Goal: Information Seeking & Learning: Learn about a topic

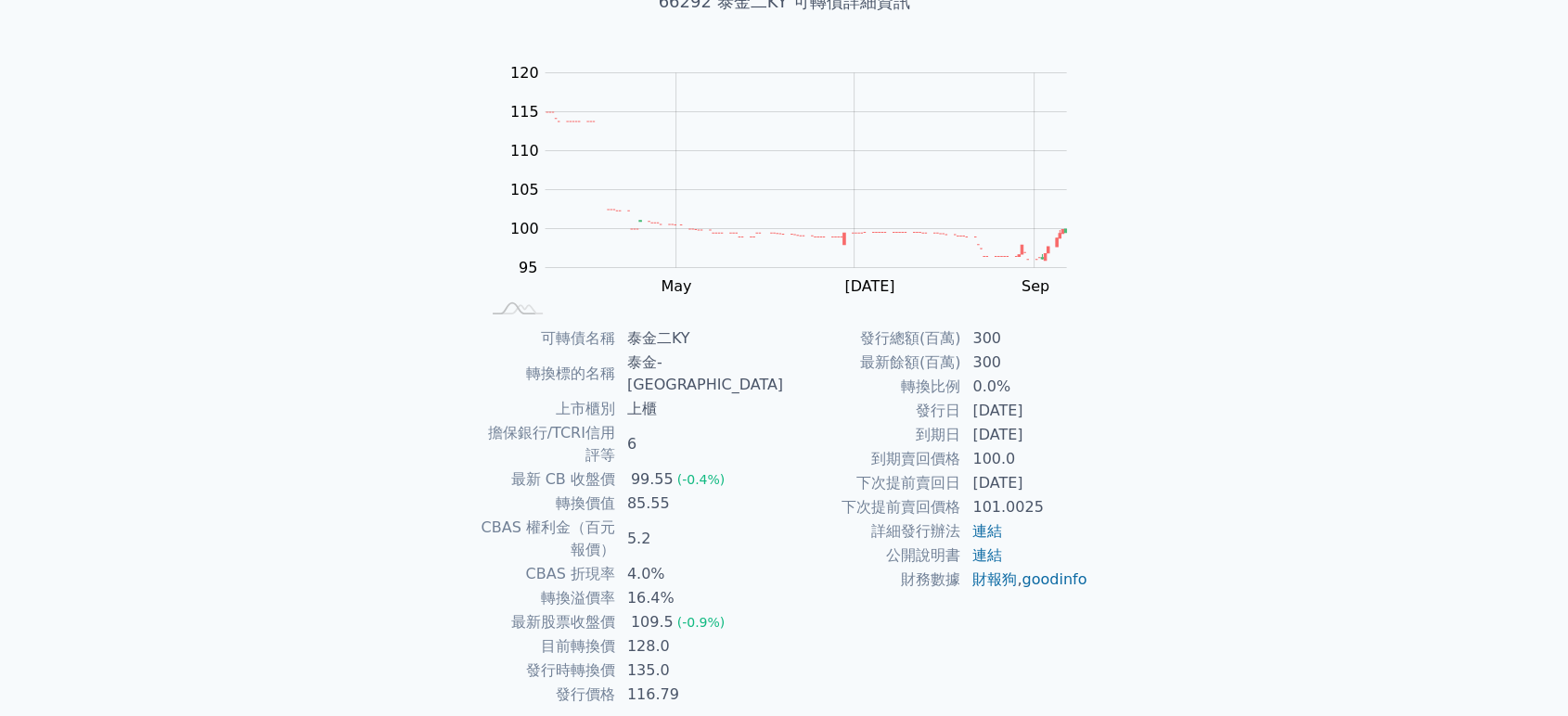
scroll to position [142, 0]
drag, startPoint x: 708, startPoint y: 576, endPoint x: 562, endPoint y: 579, distance: 146.0
click at [562, 630] on tr "目前轉換價 128.0" at bounding box center [631, 642] width 304 height 24
click at [732, 654] on td "135.0" at bounding box center [700, 666] width 168 height 24
drag, startPoint x: 716, startPoint y: 599, endPoint x: 541, endPoint y: 595, distance: 175.0
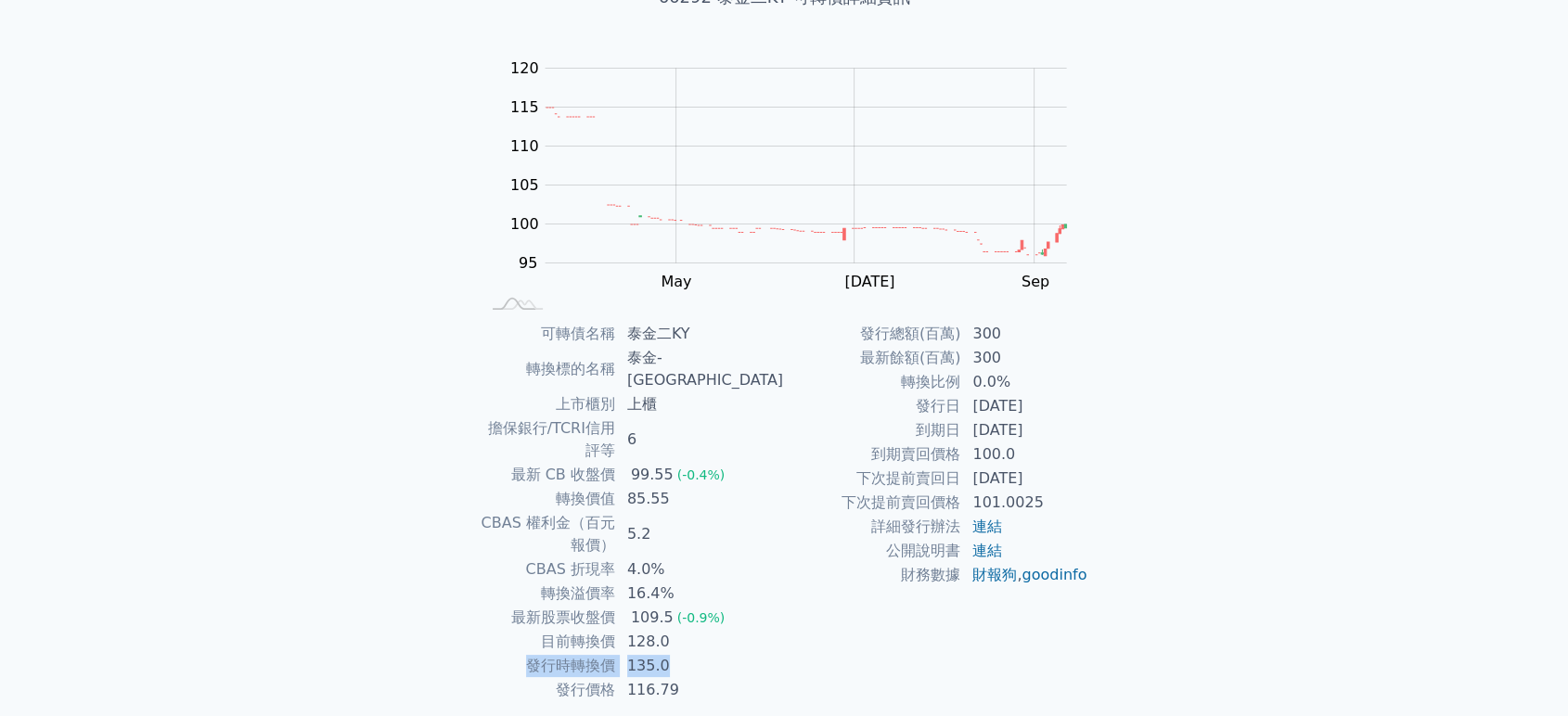
click at [541, 654] on tr "發行時轉換價 135.0" at bounding box center [631, 666] width 304 height 24
click at [501, 606] on td "最新股票收盤價" at bounding box center [547, 618] width 136 height 24
click at [239, 340] on div "可轉債列表 財務數據 可轉債列表 財務數據 登入／註冊 登入／註冊 可轉債列表 › 66292 泰金二KY 66292 泰金二KY 可轉債詳細資訊 Zoom …" at bounding box center [784, 320] width 1568 height 925
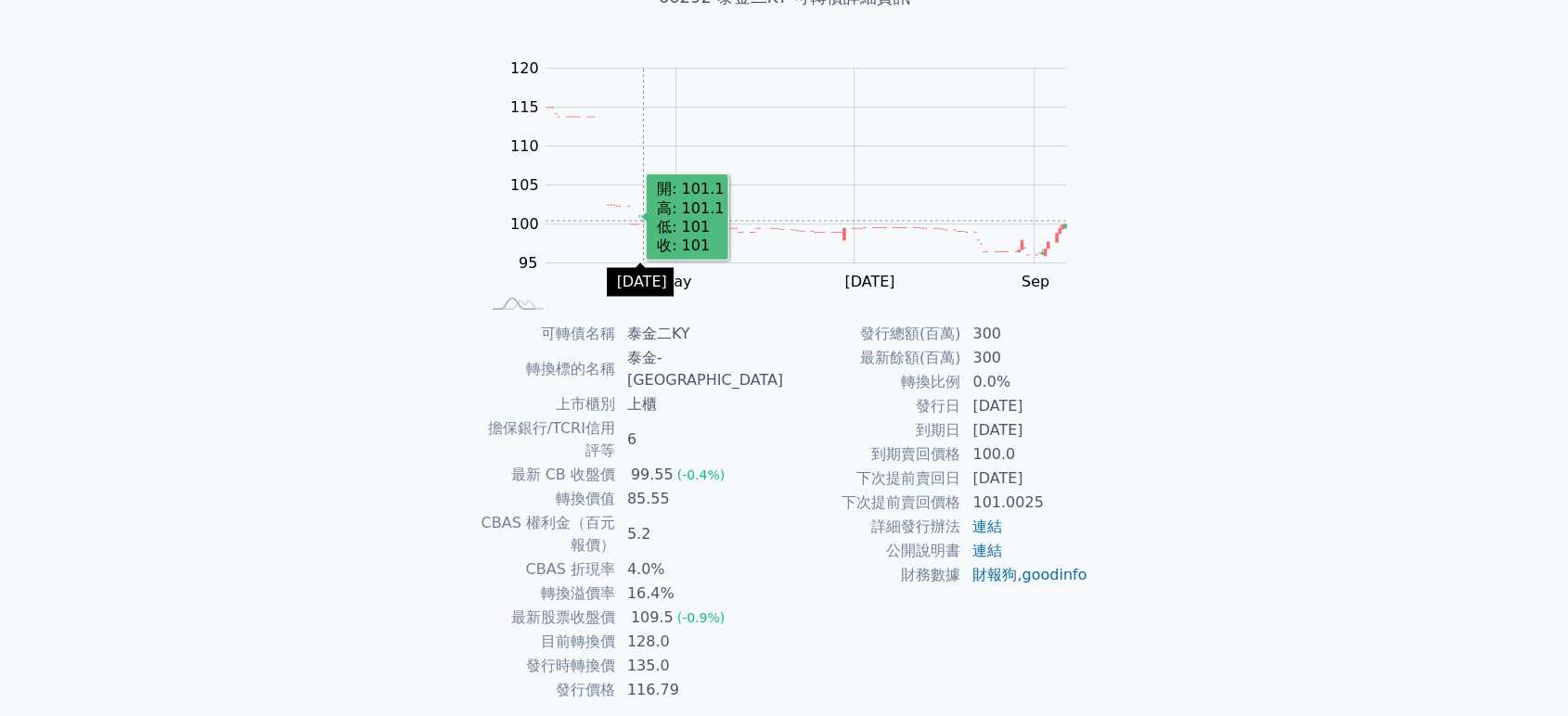
click at [643, 220] on rect "Chart" at bounding box center [806, 166] width 521 height 195
click at [1276, 214] on div "可轉債列表 財務數據 可轉債列表 財務數據 登入／註冊 登入／註冊 可轉債列表 › 66292 泰金二KY 66292 泰金二KY 可轉債詳細資訊 Zoom …" at bounding box center [784, 320] width 1568 height 925
